Goal: Task Accomplishment & Management: Use online tool/utility

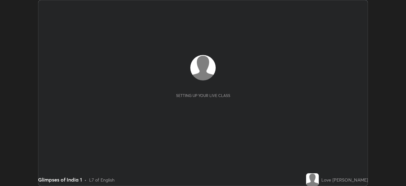
scroll to position [186, 406]
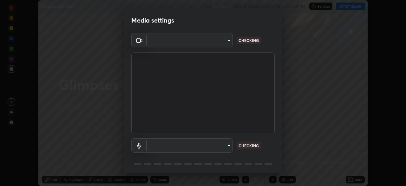
type input "8601379b2a54a894b2311094fea521482e7c7940ee0e6689d164e6ecd8ccf67a"
type input "23171ecee6aa9a7b198991e6161e519a6ae87bf2f7292d7538b05f3f86597218"
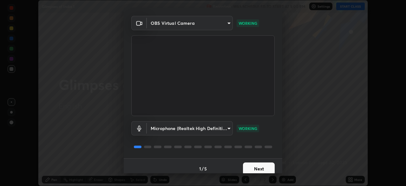
scroll to position [23, 0]
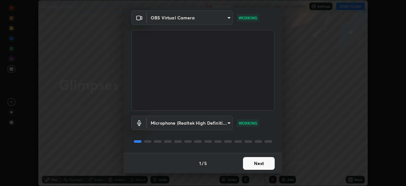
click at [257, 166] on button "Next" at bounding box center [259, 163] width 32 height 13
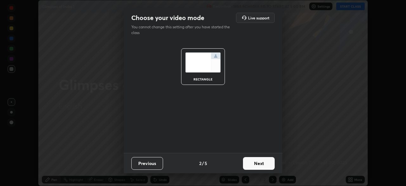
scroll to position [0, 0]
click at [256, 165] on button "Next" at bounding box center [259, 163] width 32 height 13
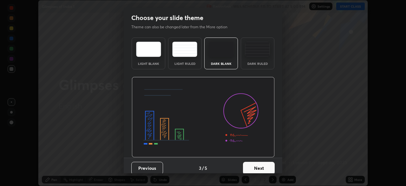
click at [257, 165] on button "Next" at bounding box center [259, 167] width 32 height 13
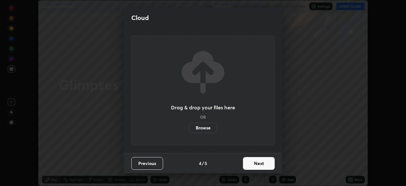
click at [257, 164] on button "Next" at bounding box center [259, 163] width 32 height 13
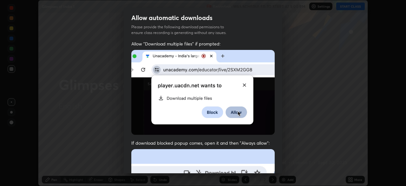
click at [195, 127] on img at bounding box center [202, 92] width 143 height 85
click at [190, 128] on img at bounding box center [202, 92] width 143 height 85
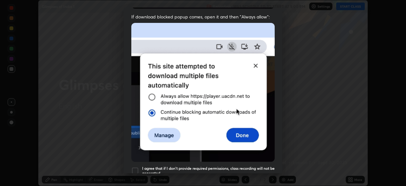
scroll to position [145, 0]
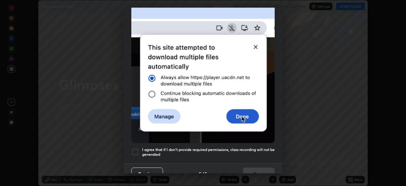
click at [133, 168] on button "Previous" at bounding box center [147, 173] width 32 height 13
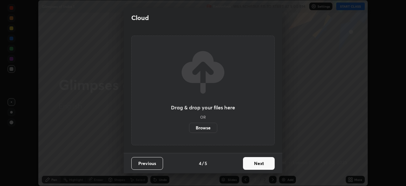
scroll to position [0, 0]
click at [136, 147] on div "Drag & drop your files here OR Browse" at bounding box center [203, 90] width 159 height 125
click at [204, 128] on label "Browse" at bounding box center [203, 127] width 28 height 10
click at [189, 128] on input "Browse" at bounding box center [189, 127] width 0 height 10
click at [250, 166] on button "Next" at bounding box center [259, 163] width 32 height 13
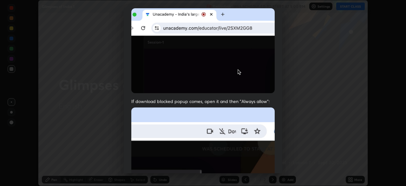
scroll to position [152, 0]
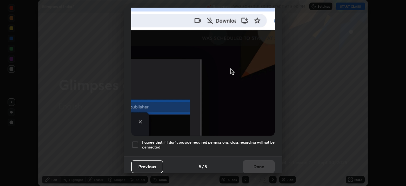
click at [135, 142] on div at bounding box center [135, 145] width 8 height 8
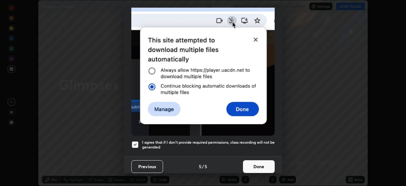
click at [251, 162] on button "Done" at bounding box center [259, 166] width 32 height 13
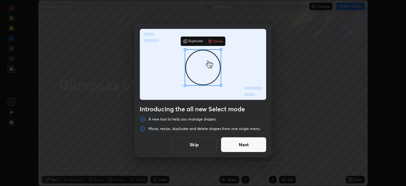
click at [236, 146] on button "Next" at bounding box center [244, 144] width 46 height 15
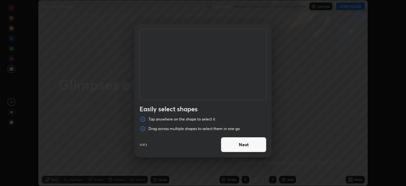
click at [242, 145] on button "Next" at bounding box center [244, 144] width 46 height 15
click at [241, 145] on button "Next" at bounding box center [244, 144] width 46 height 15
click at [242, 146] on button "Done" at bounding box center [244, 144] width 46 height 15
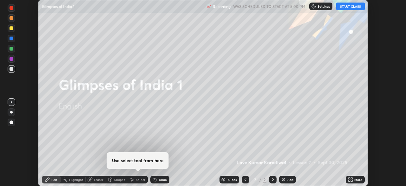
click at [144, 160] on h4 "Use select tool from here" at bounding box center [138, 160] width 52 height 6
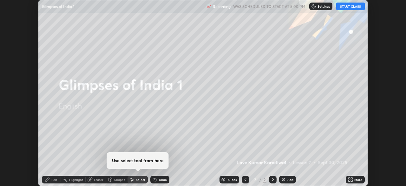
click at [111, 179] on icon at bounding box center [110, 179] width 3 height 4
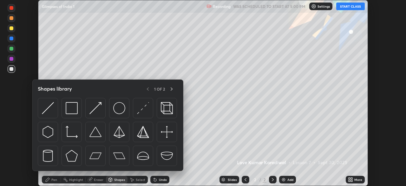
click at [118, 180] on div "Shapes" at bounding box center [119, 179] width 11 height 3
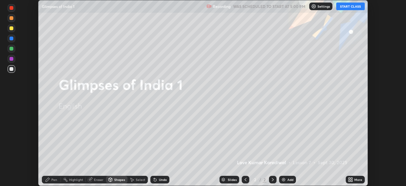
click at [226, 180] on div "Slides" at bounding box center [230, 179] width 20 height 8
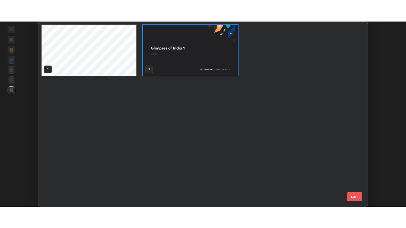
scroll to position [183, 326]
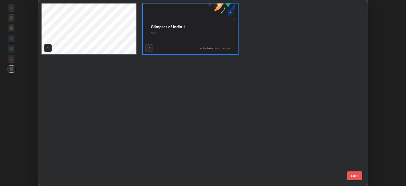
click at [220, 173] on div "1 2" at bounding box center [197, 92] width 318 height 185
click at [378, 174] on div "Setting up your live class 1 2 EXIT" at bounding box center [203, 93] width 406 height 186
click at [354, 174] on button "EXIT" at bounding box center [354, 175] width 15 height 9
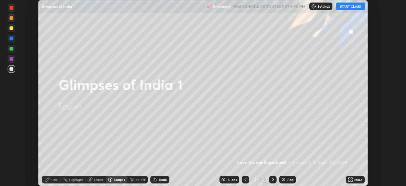
click at [354, 8] on button "START CLASS" at bounding box center [350, 7] width 29 height 8
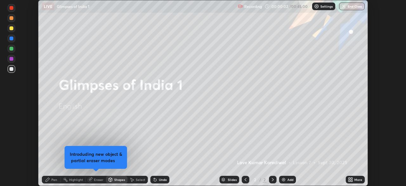
click at [288, 178] on div "Add" at bounding box center [290, 179] width 6 height 3
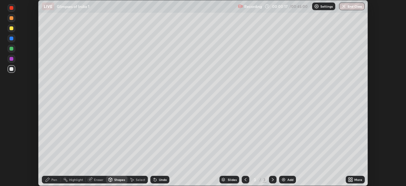
click at [286, 180] on div "Add" at bounding box center [287, 179] width 17 height 8
click at [244, 178] on icon at bounding box center [245, 179] width 5 height 5
click at [245, 180] on icon at bounding box center [246, 179] width 2 height 3
click at [245, 181] on icon at bounding box center [245, 179] width 5 height 5
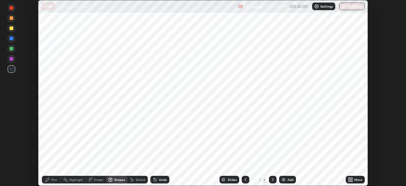
click at [246, 180] on icon at bounding box center [245, 179] width 5 height 5
click at [245, 180] on icon at bounding box center [245, 179] width 5 height 5
click at [273, 179] on icon at bounding box center [272, 179] width 5 height 5
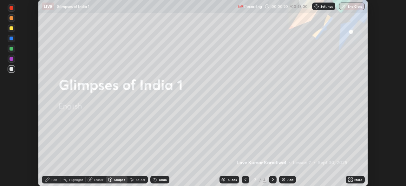
click at [272, 180] on icon at bounding box center [273, 179] width 2 height 3
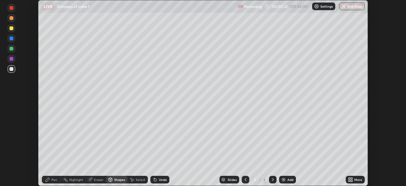
click at [353, 180] on div "More" at bounding box center [355, 179] width 19 height 8
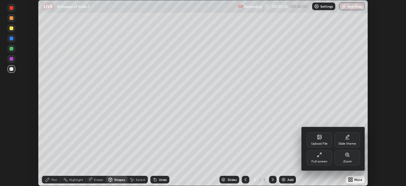
click at [319, 142] on div "Upload File" at bounding box center [319, 143] width 16 height 3
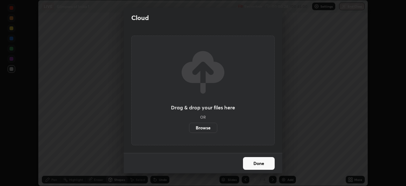
click at [200, 125] on label "Browse" at bounding box center [203, 127] width 28 height 10
click at [189, 125] on input "Browse" at bounding box center [189, 127] width 0 height 10
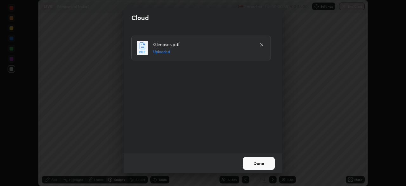
click at [251, 163] on button "Done" at bounding box center [259, 163] width 32 height 13
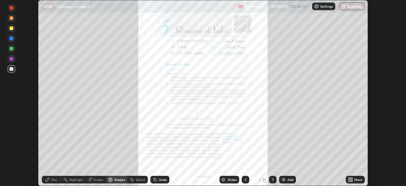
click at [159, 178] on div "Undo" at bounding box center [163, 179] width 8 height 3
click at [157, 178] on div "Undo" at bounding box center [159, 179] width 19 height 8
click at [158, 178] on div "Undo" at bounding box center [159, 179] width 19 height 8
click at [157, 177] on div "Undo" at bounding box center [159, 179] width 19 height 8
click at [158, 177] on div "Undo" at bounding box center [159, 179] width 19 height 8
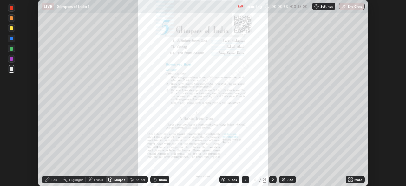
click at [135, 179] on div "Select" at bounding box center [138, 179] width 20 height 8
click at [260, 115] on div "0 ° Undo Copy Duplicate Duplicate to new slide Delete" at bounding box center [202, 92] width 329 height 185
click at [261, 116] on div "0 ° Undo Copy Duplicate Duplicate to new slide Delete" at bounding box center [202, 92] width 329 height 185
click at [51, 180] on div "Pen" at bounding box center [51, 179] width 19 height 8
click at [74, 178] on div "Highlight" at bounding box center [76, 179] width 14 height 3
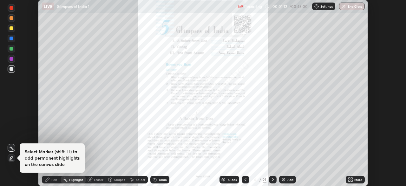
click at [96, 179] on div "Eraser" at bounding box center [99, 179] width 10 height 3
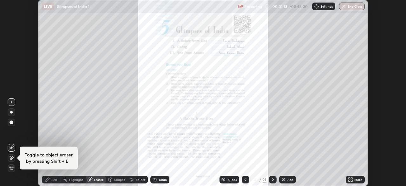
click at [136, 179] on div "Select" at bounding box center [141, 179] width 10 height 3
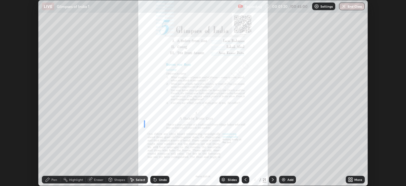
click at [137, 114] on div "0 ° Undo Copy Duplicate Duplicate to new slide Delete" at bounding box center [202, 92] width 329 height 185
click at [272, 178] on icon at bounding box center [273, 179] width 2 height 3
click at [245, 179] on icon at bounding box center [245, 179] width 5 height 5
click at [352, 179] on icon at bounding box center [350, 179] width 5 height 5
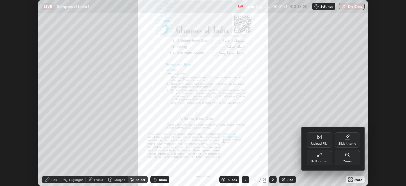
click at [319, 156] on icon at bounding box center [319, 154] width 5 height 5
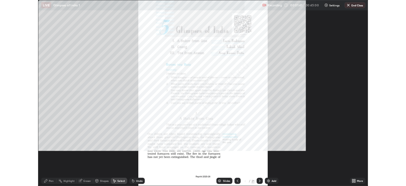
scroll to position [228, 406]
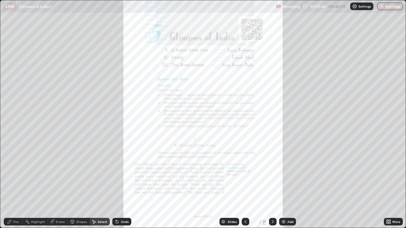
click at [390, 185] on icon at bounding box center [390, 223] width 2 height 2
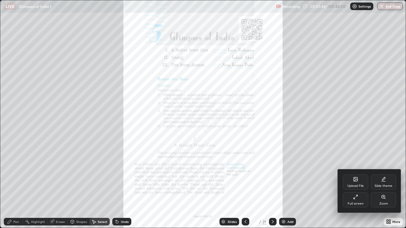
click at [380, 185] on div "Zoom" at bounding box center [383, 200] width 25 height 15
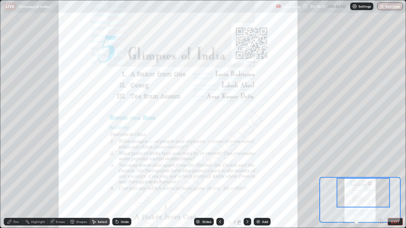
click at [194, 185] on div "0 ° Undo Copy Duplicate Duplicate to new slide Delete" at bounding box center [203, 115] width 608 height 342
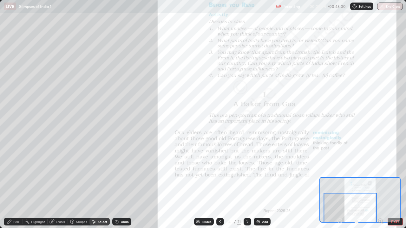
click at [184, 136] on div "0 ° Undo Copy Duplicate Duplicate to new slide Delete" at bounding box center [203, 115] width 608 height 342
click at [101, 185] on div "Select" at bounding box center [103, 221] width 10 height 3
click at [246, 185] on icon at bounding box center [247, 222] width 5 height 5
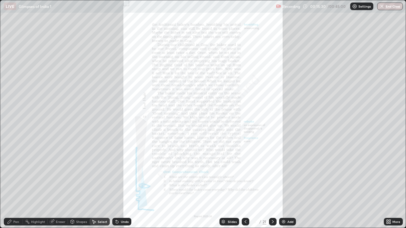
click at [287, 185] on div "Add" at bounding box center [287, 222] width 17 height 8
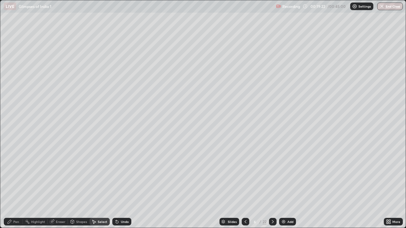
click at [246, 185] on icon at bounding box center [245, 222] width 5 height 5
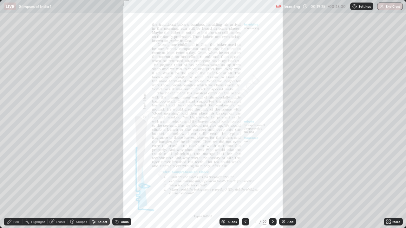
click at [244, 185] on icon at bounding box center [245, 222] width 5 height 5
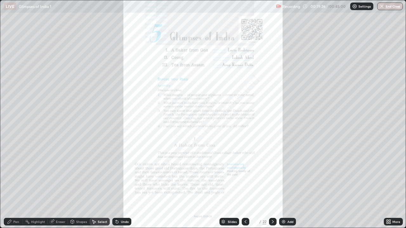
click at [245, 185] on icon at bounding box center [245, 222] width 5 height 5
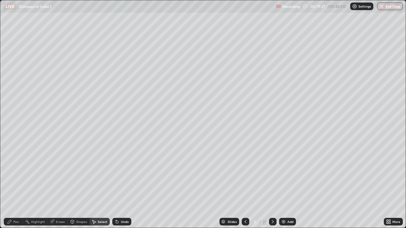
click at [269, 185] on div at bounding box center [273, 222] width 8 height 8
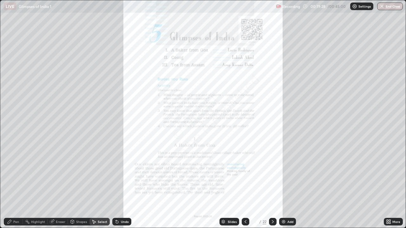
click at [272, 185] on icon at bounding box center [273, 221] width 2 height 3
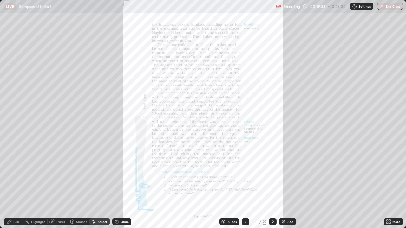
click at [392, 185] on div "More" at bounding box center [393, 222] width 19 height 8
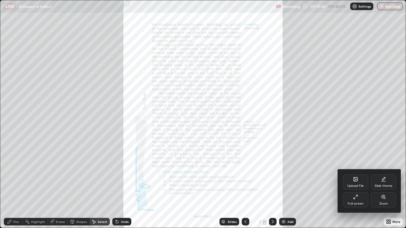
click at [381, 185] on div "Zoom" at bounding box center [383, 200] width 25 height 15
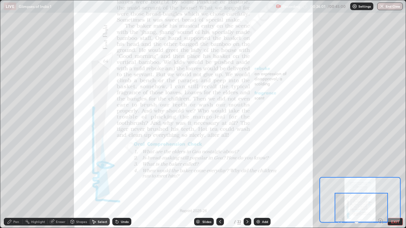
click at [245, 185] on icon at bounding box center [247, 222] width 5 height 5
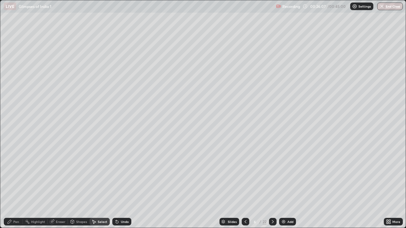
click at [245, 185] on icon at bounding box center [245, 222] width 5 height 5
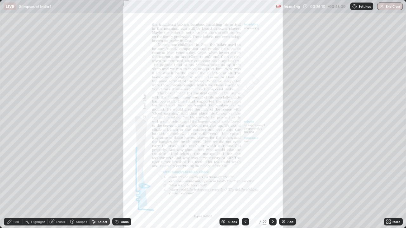
click at [273, 185] on icon at bounding box center [272, 222] width 5 height 5
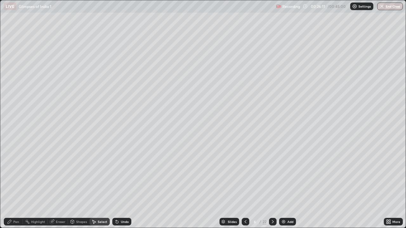
click at [272, 185] on icon at bounding box center [272, 222] width 5 height 5
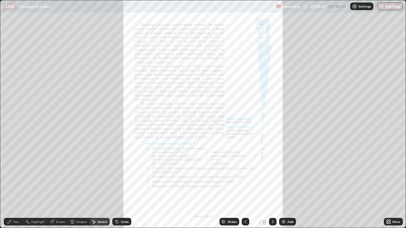
click at [391, 185] on div "More" at bounding box center [393, 222] width 19 height 8
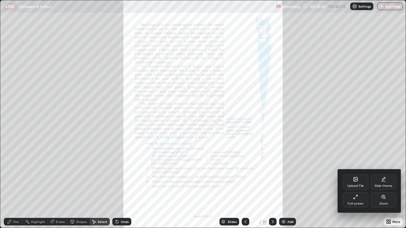
click at [357, 185] on div "Full screen" at bounding box center [355, 200] width 25 height 15
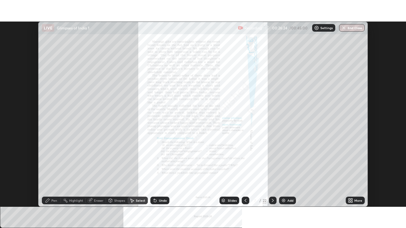
scroll to position [31538, 31317]
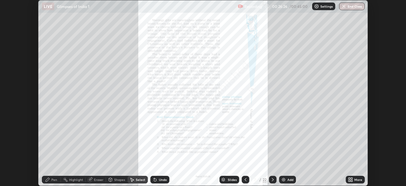
click at [354, 178] on div "More" at bounding box center [358, 179] width 8 height 3
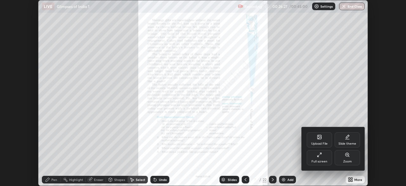
click at [320, 157] on icon at bounding box center [319, 154] width 5 height 5
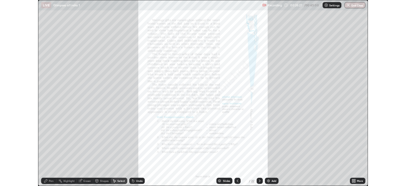
scroll to position [228, 406]
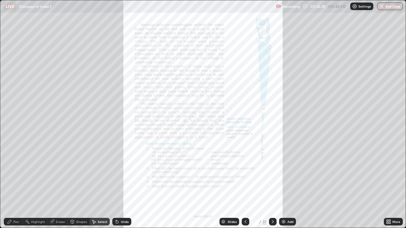
click at [392, 185] on div "More" at bounding box center [393, 222] width 19 height 8
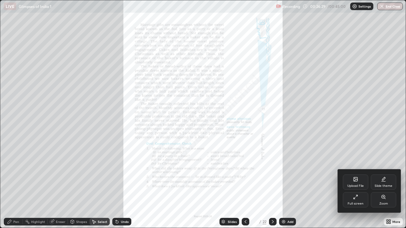
click at [379, 185] on div "Zoom" at bounding box center [383, 200] width 25 height 15
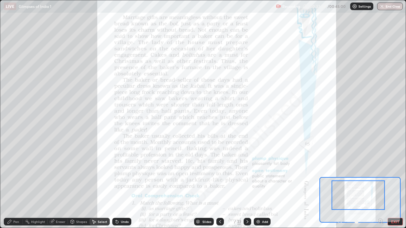
click at [246, 185] on icon at bounding box center [247, 221] width 2 height 3
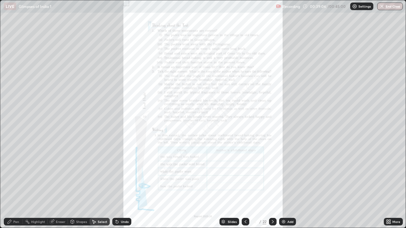
click at [272, 185] on icon at bounding box center [273, 221] width 2 height 3
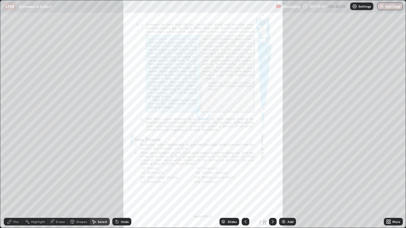
click at [272, 185] on icon at bounding box center [272, 222] width 5 height 5
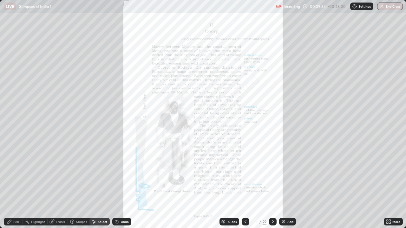
click at [272, 185] on icon at bounding box center [272, 222] width 5 height 5
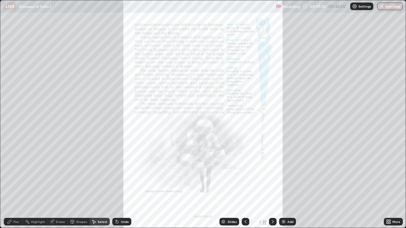
click at [273, 185] on icon at bounding box center [272, 222] width 5 height 5
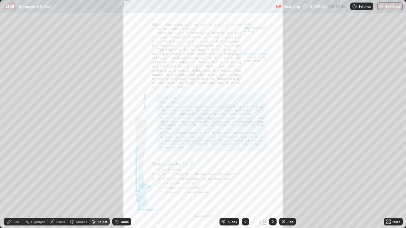
click at [272, 185] on icon at bounding box center [272, 222] width 5 height 5
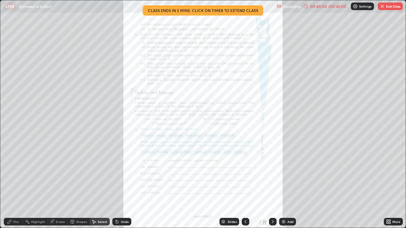
click at [273, 185] on icon at bounding box center [272, 222] width 5 height 5
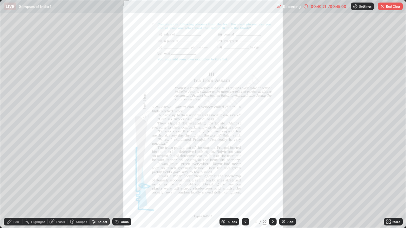
click at [393, 185] on div "More" at bounding box center [396, 221] width 8 height 3
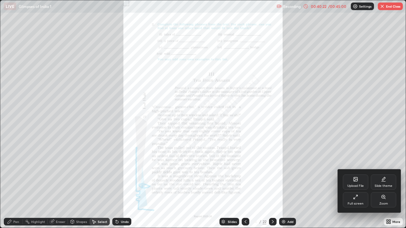
click at [382, 185] on icon at bounding box center [383, 196] width 3 height 3
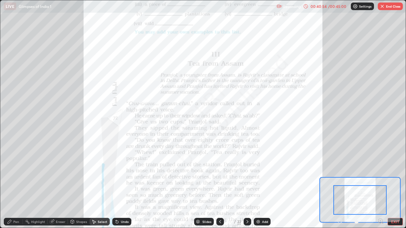
click at [391, 185] on button "EXIT" at bounding box center [395, 222] width 15 height 8
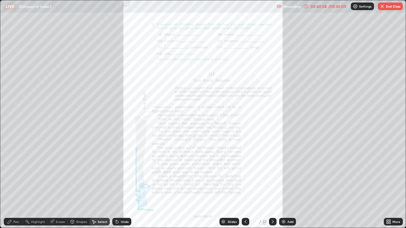
click at [394, 4] on button "End Class" at bounding box center [390, 7] width 25 height 8
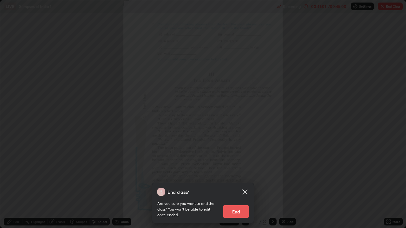
click at [237, 185] on button "End" at bounding box center [235, 212] width 25 height 13
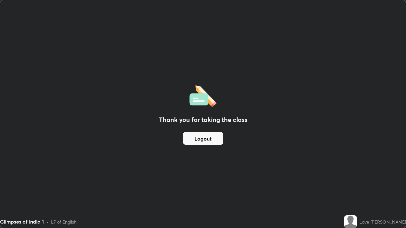
click at [200, 139] on button "Logout" at bounding box center [203, 138] width 40 height 13
click at [200, 141] on button "Logout" at bounding box center [203, 138] width 40 height 13
click at [195, 139] on button "Logout" at bounding box center [203, 138] width 40 height 13
click at [200, 141] on button "Logout" at bounding box center [203, 138] width 40 height 13
click at [199, 138] on button "Logout" at bounding box center [203, 138] width 40 height 13
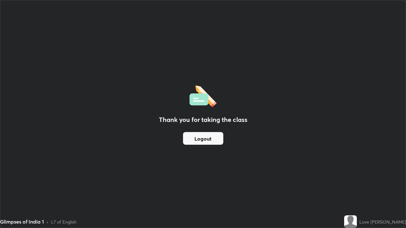
click at [200, 138] on button "Logout" at bounding box center [203, 138] width 40 height 13
click at [201, 138] on button "Logout" at bounding box center [203, 138] width 40 height 13
click at [199, 136] on button "Logout" at bounding box center [203, 138] width 40 height 13
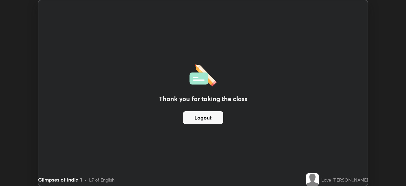
scroll to position [31538, 31317]
